Goal: Task Accomplishment & Management: Manage account settings

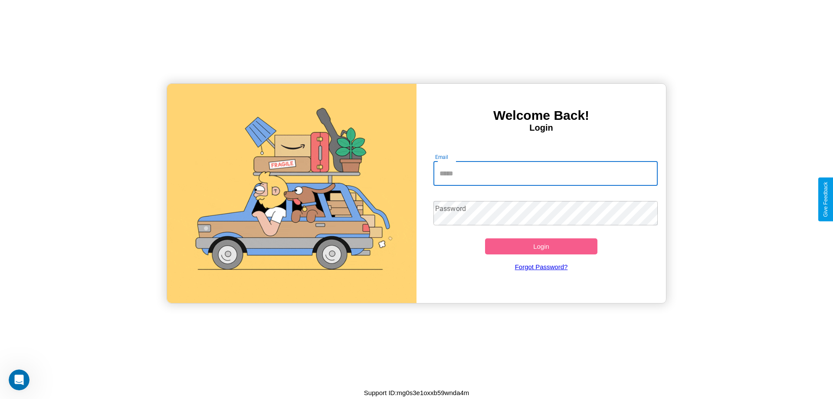
click at [546, 173] on input "Email" at bounding box center [546, 173] width 225 height 24
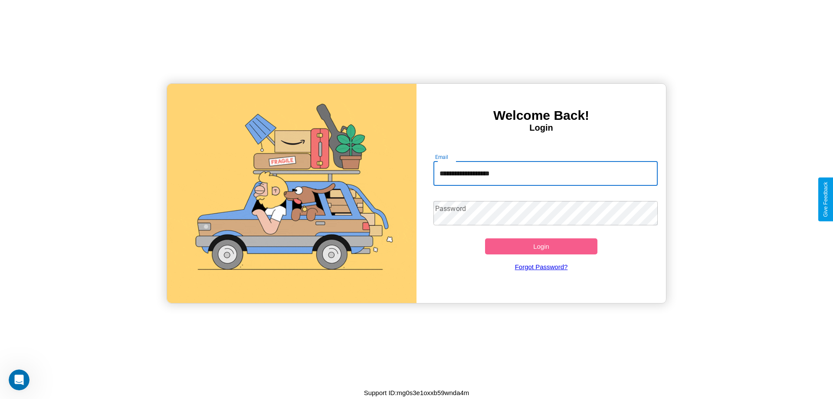
type input "**********"
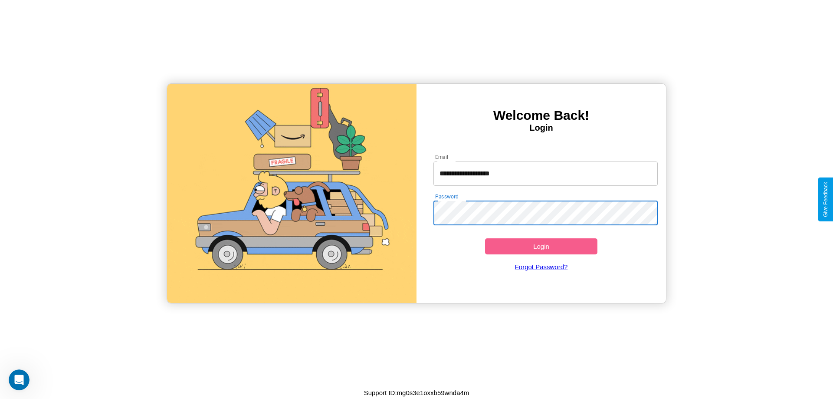
click at [541, 246] on button "Login" at bounding box center [541, 246] width 112 height 16
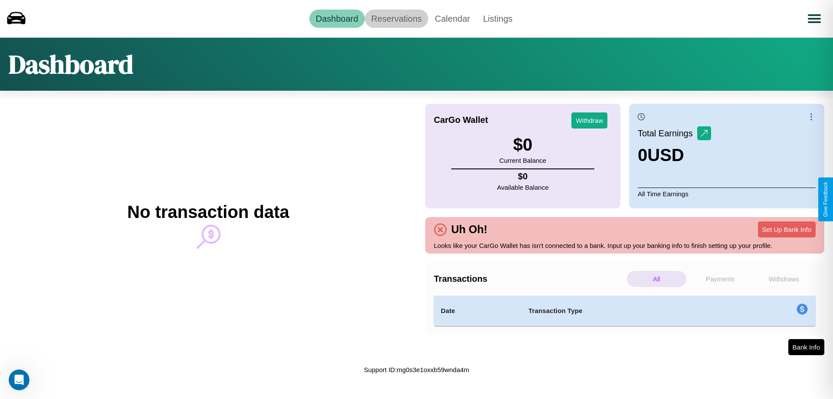
click at [396, 18] on link "Reservations" at bounding box center [397, 19] width 64 height 18
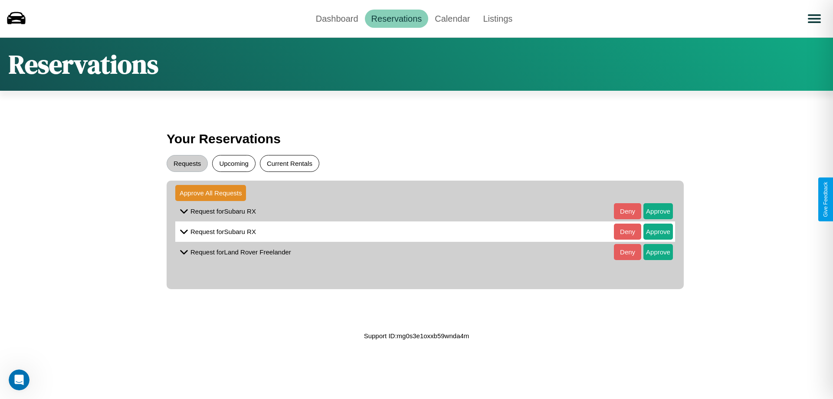
click at [289, 163] on button "Current Rentals" at bounding box center [289, 163] width 59 height 17
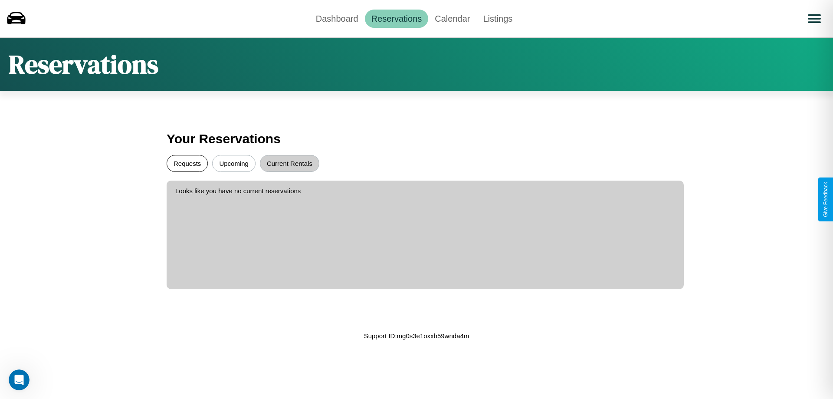
click at [187, 163] on button "Requests" at bounding box center [187, 163] width 41 height 17
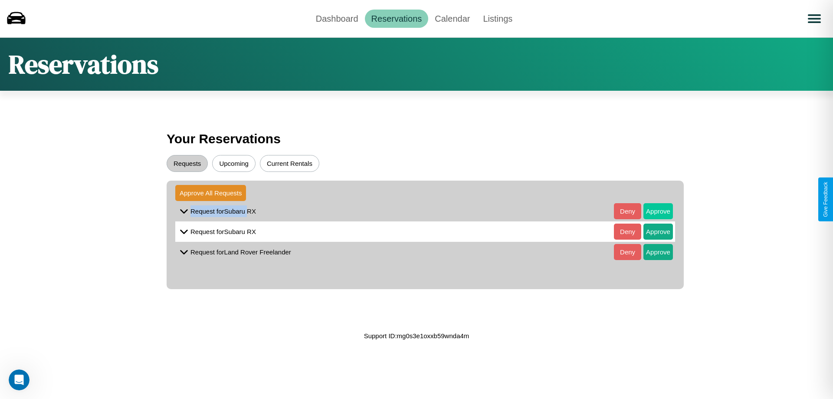
click at [652, 211] on button "Approve" at bounding box center [659, 211] width 30 height 16
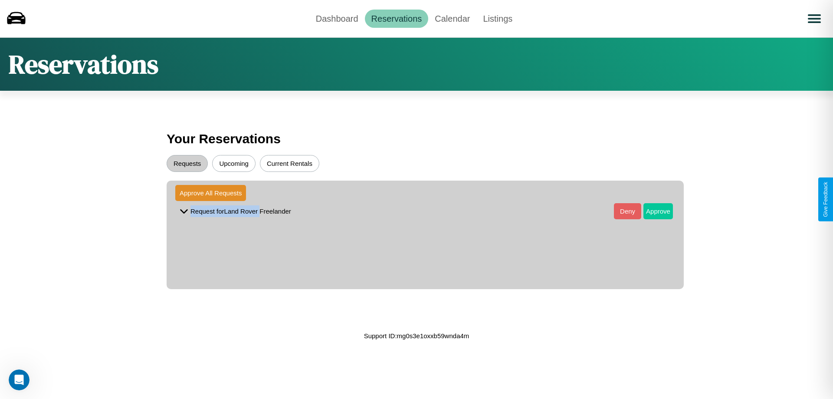
click at [652, 211] on button "Approve" at bounding box center [659, 211] width 30 height 16
